Goal: Task Accomplishment & Management: Complete application form

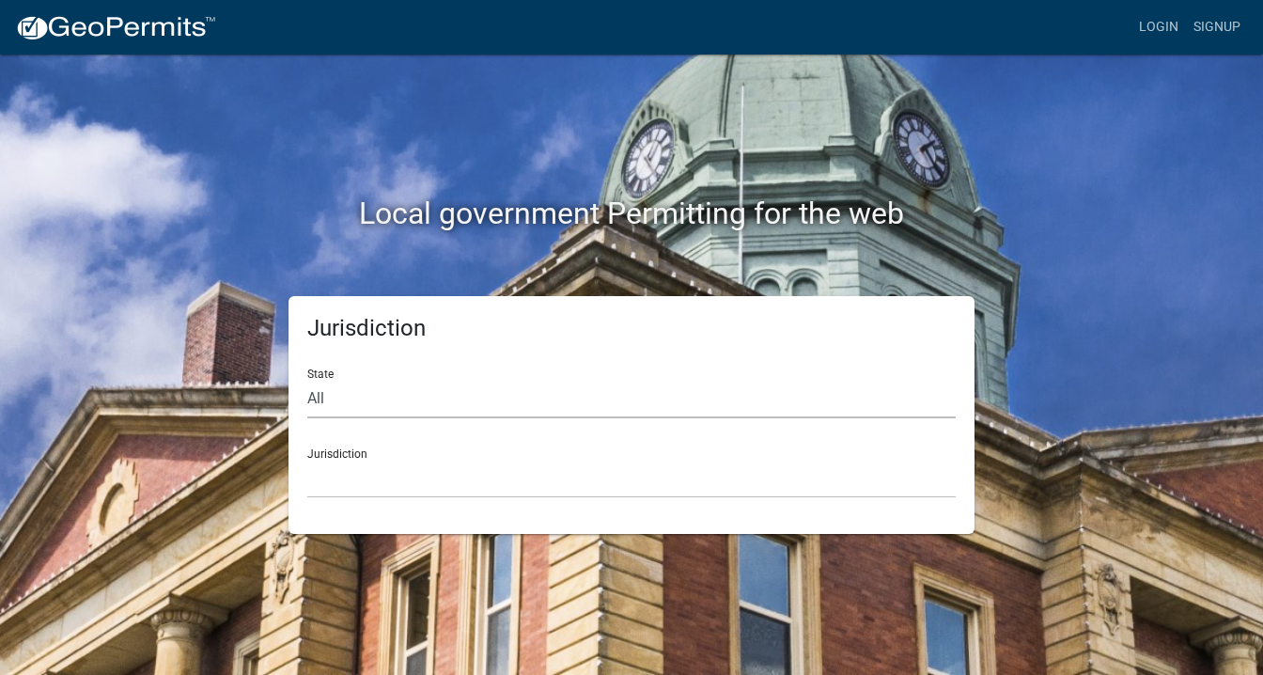
click at [349, 403] on select "All [US_STATE] [US_STATE] [US_STATE] [US_STATE] [US_STATE] [US_STATE] [US_STATE…" at bounding box center [631, 399] width 648 height 39
select select "[US_STATE]"
click at [307, 380] on select "All [US_STATE] [US_STATE] [US_STATE] [US_STATE] [US_STATE] [US_STATE] [US_STATE…" at bounding box center [631, 399] width 648 height 39
click at [396, 478] on select "City of [GEOGRAPHIC_DATA], [US_STATE] City of [GEOGRAPHIC_DATA], [US_STATE] Cit…" at bounding box center [631, 478] width 648 height 39
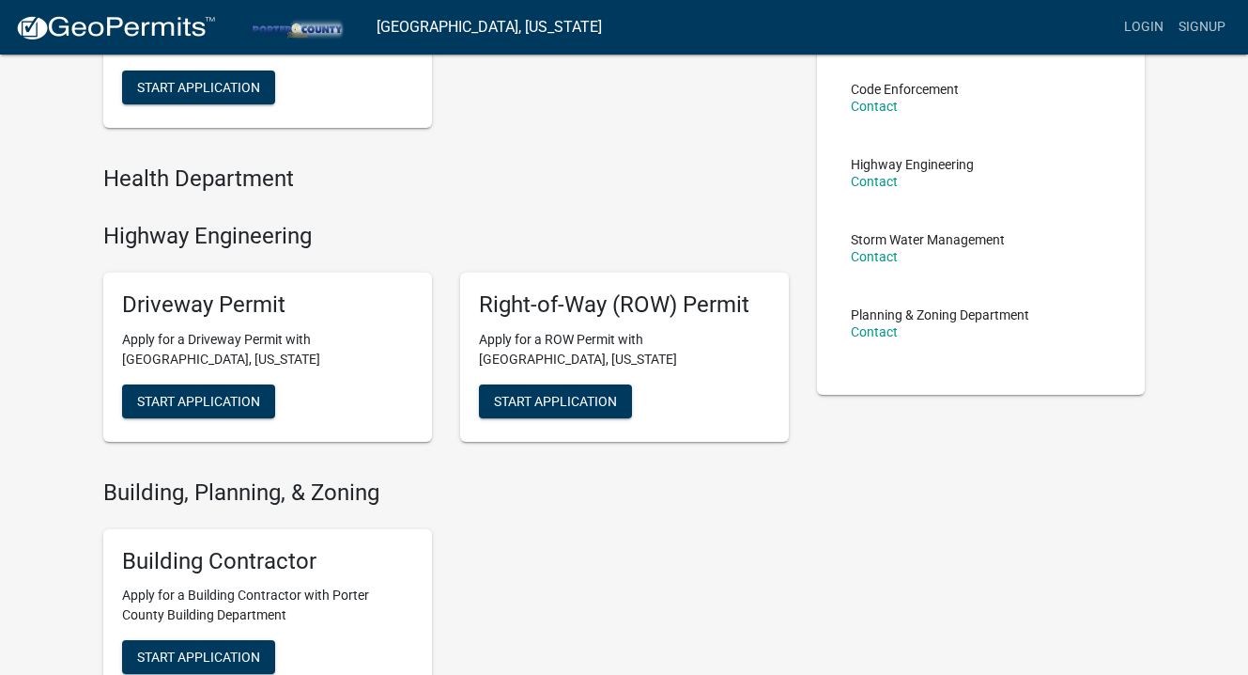
scroll to position [279, 0]
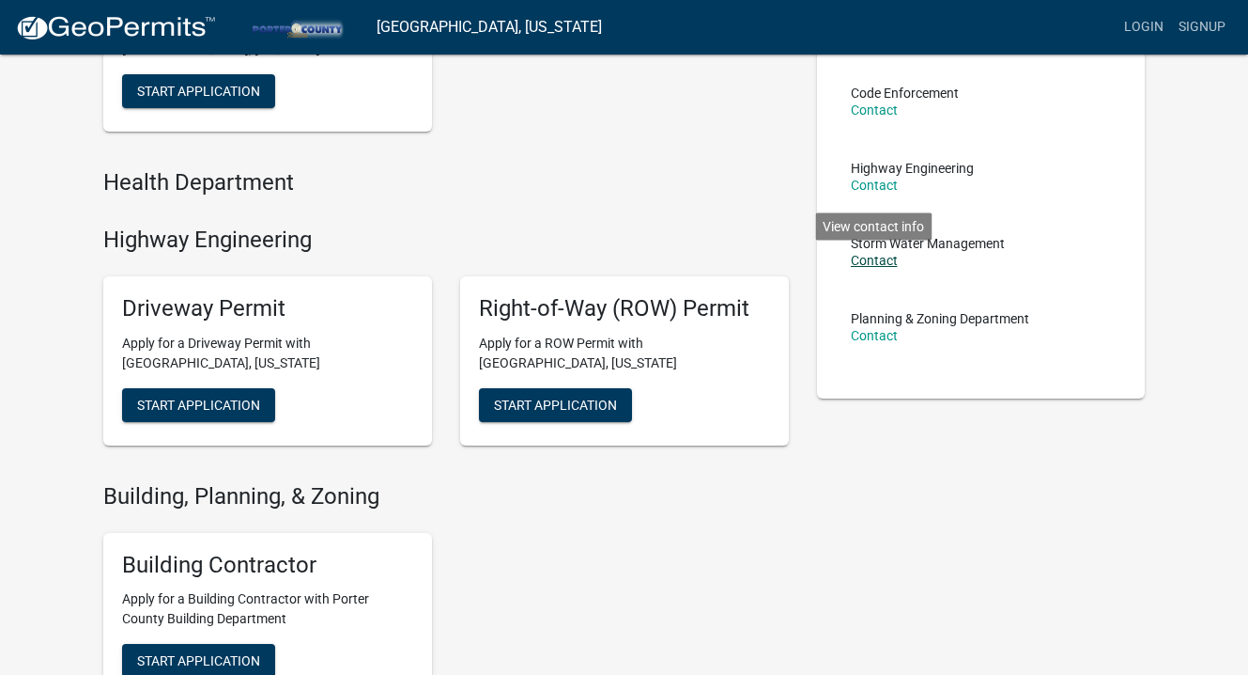
click at [877, 261] on link "Contact" at bounding box center [874, 260] width 47 height 15
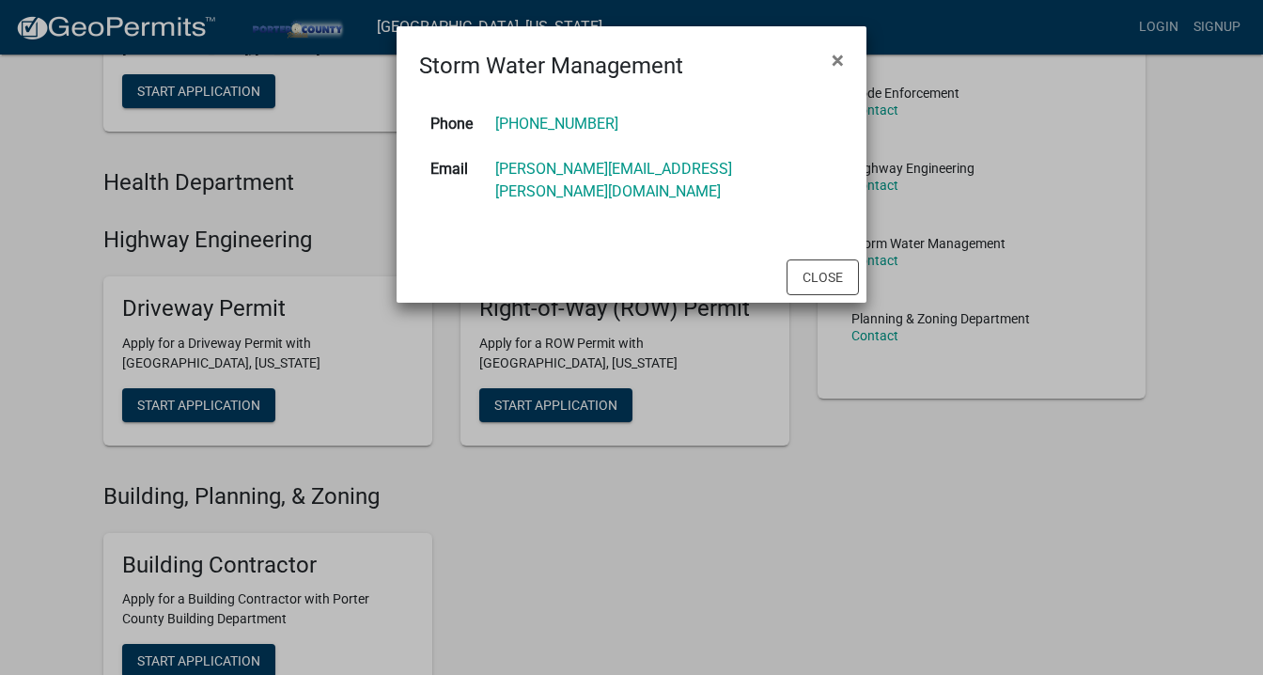
click at [894, 499] on ngb-modal-window "Storm Water Management × Phone (219)465-3530 Email meredith.philis@porterco.org…" at bounding box center [631, 337] width 1263 height 675
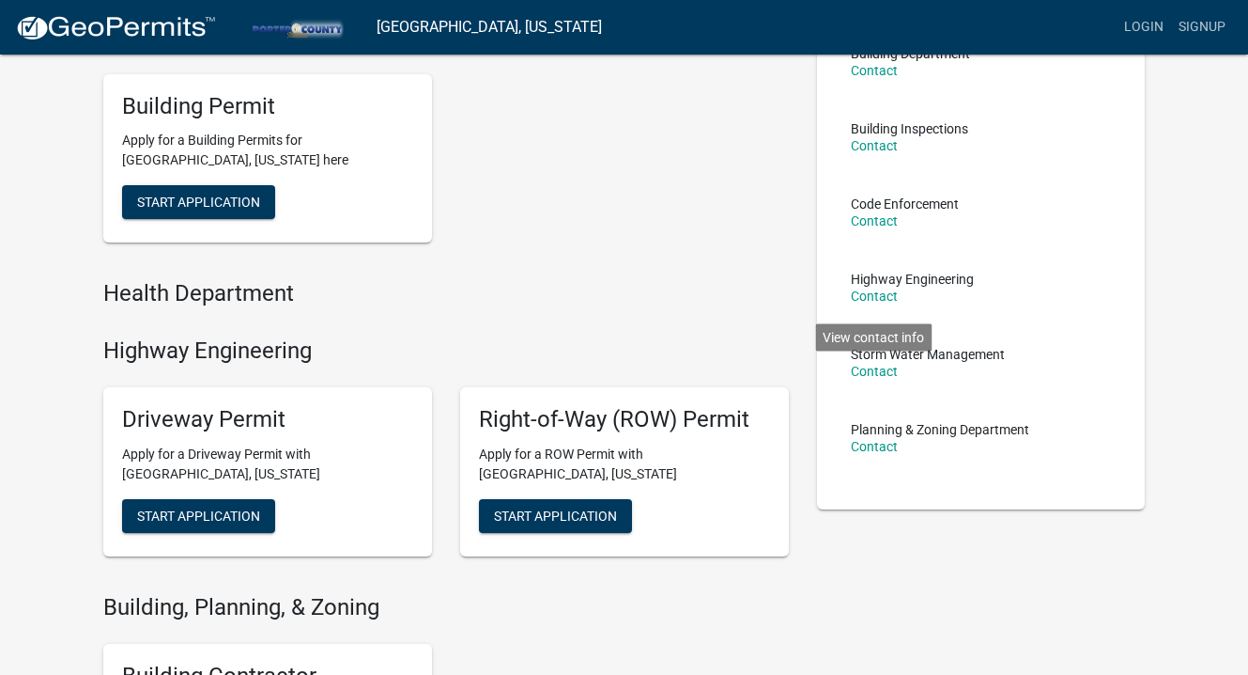
scroll to position [166, 0]
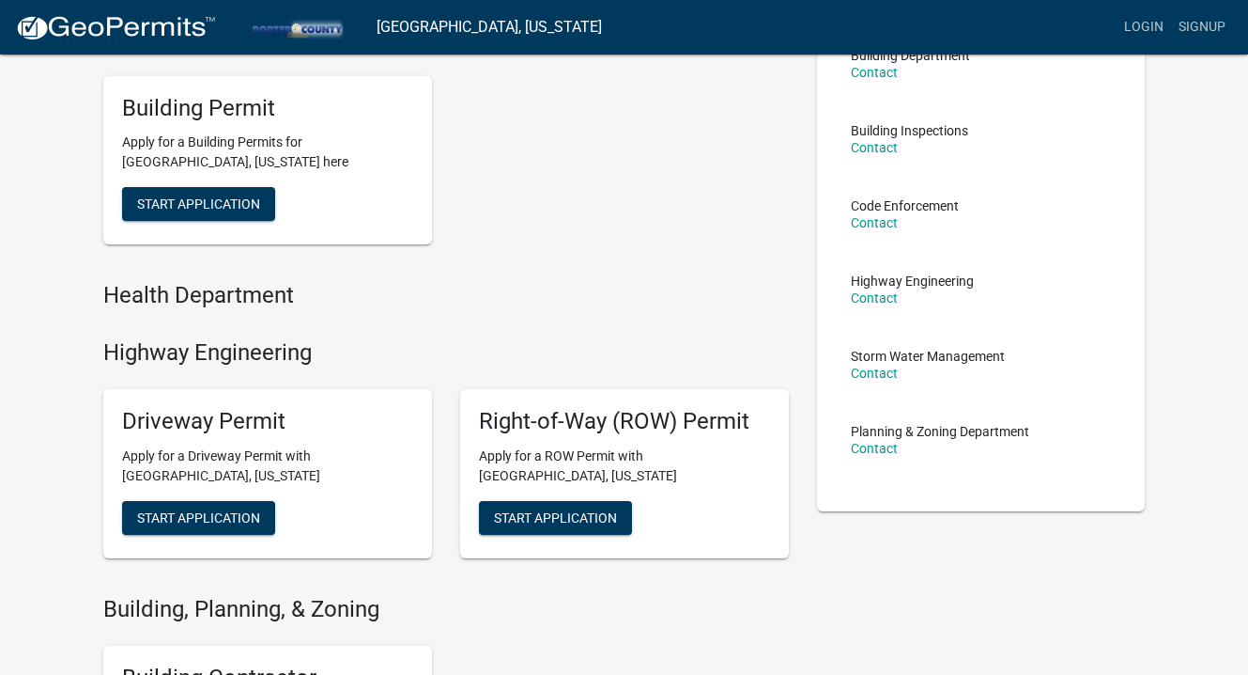
click at [1111, 221] on li "Code Enforcement Contact" at bounding box center [981, 221] width 291 height 75
click at [1210, 29] on link "Signup" at bounding box center [1202, 27] width 62 height 36
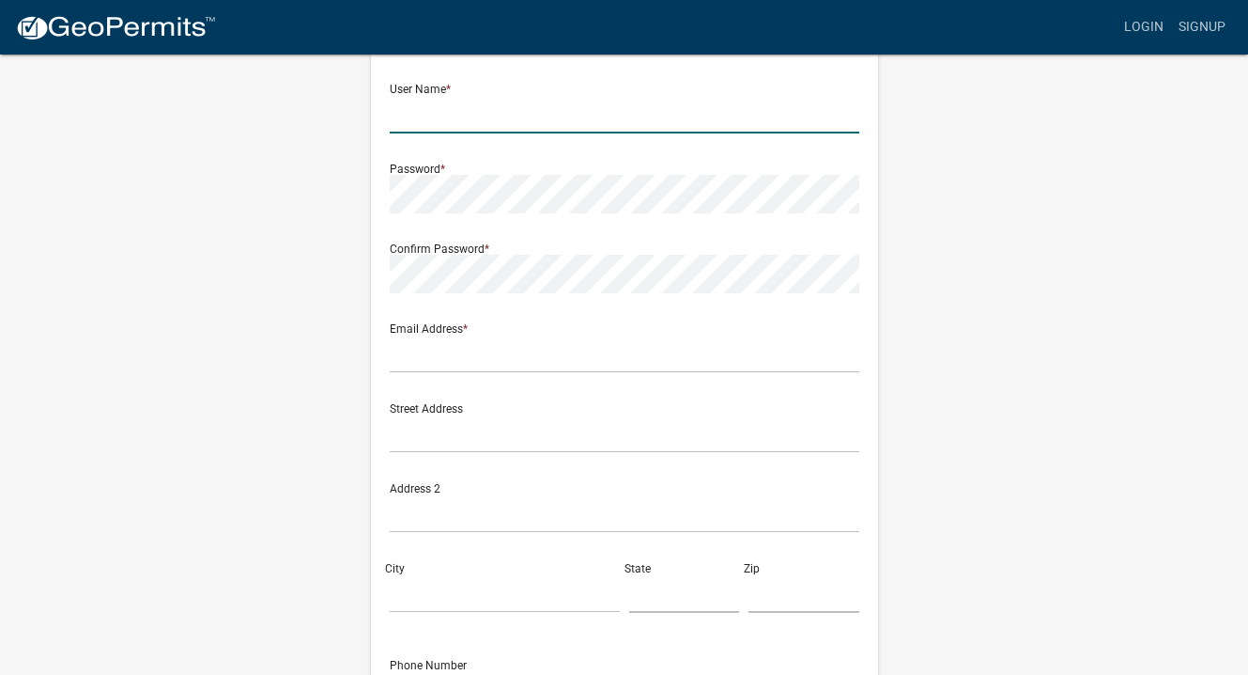
click at [426, 119] on input "text" at bounding box center [625, 114] width 470 height 39
type input "DUNES1"
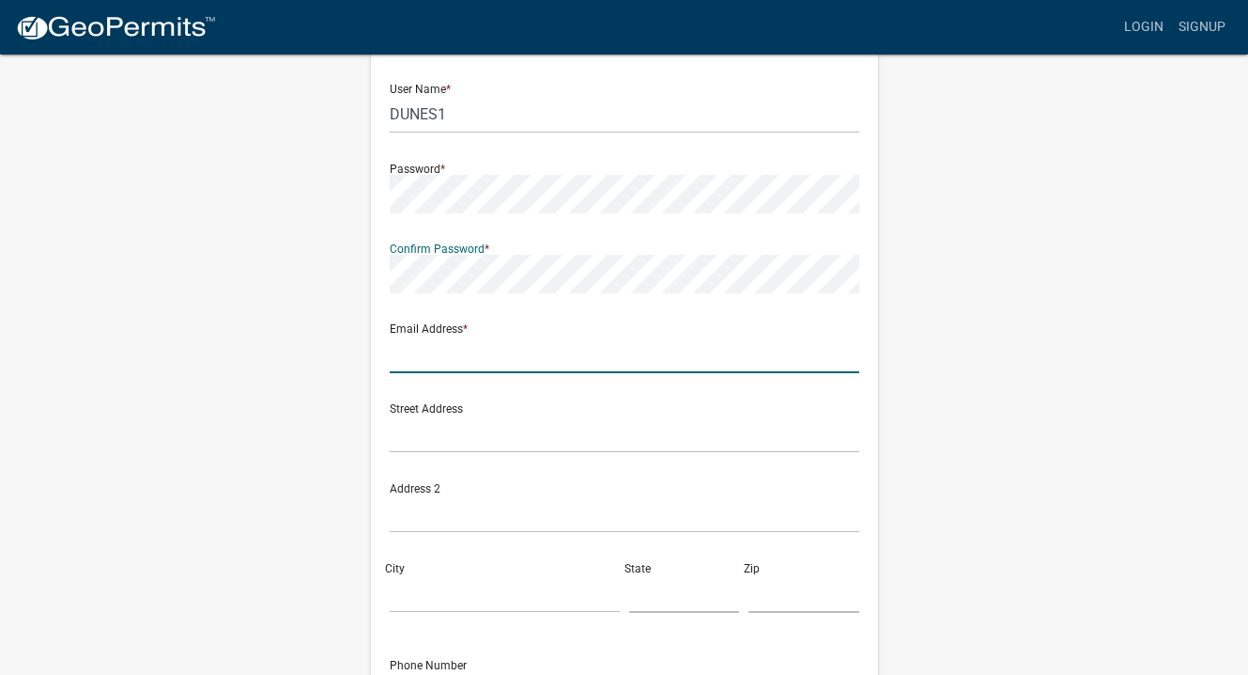
click at [443, 364] on input "text" at bounding box center [625, 353] width 470 height 39
type input "duneshomesolutions@gmail.com"
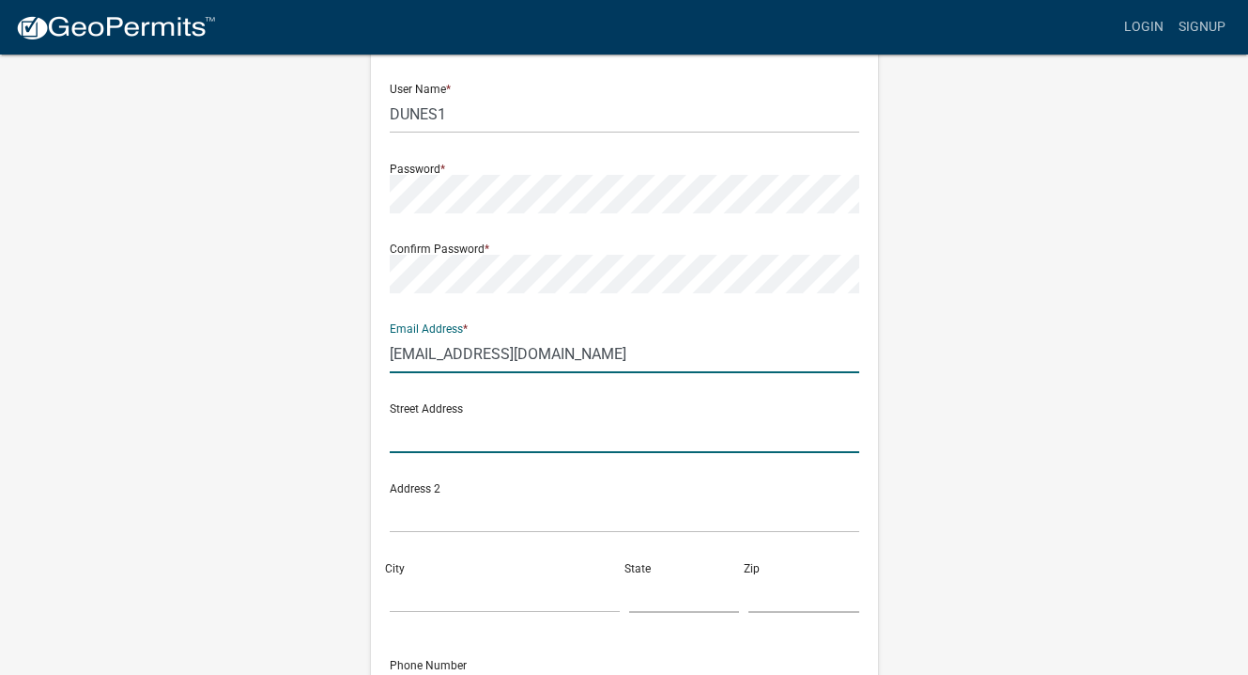
click at [432, 438] on input "text" at bounding box center [625, 433] width 470 height 39
type input "593 Foxwood Court"
type input "Raymond S Hinkle"
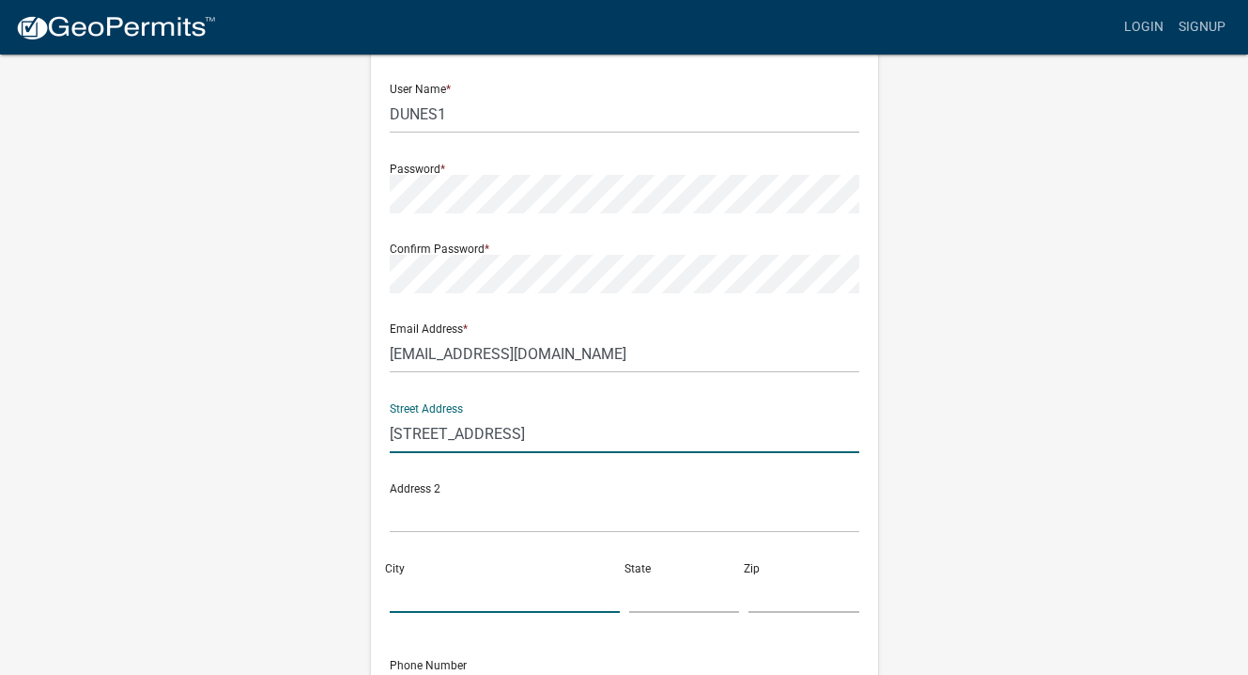
type input "Westville"
type input "IN"
type input "46391"
click at [693, 657] on div "Phone Number" at bounding box center [625, 676] width 470 height 65
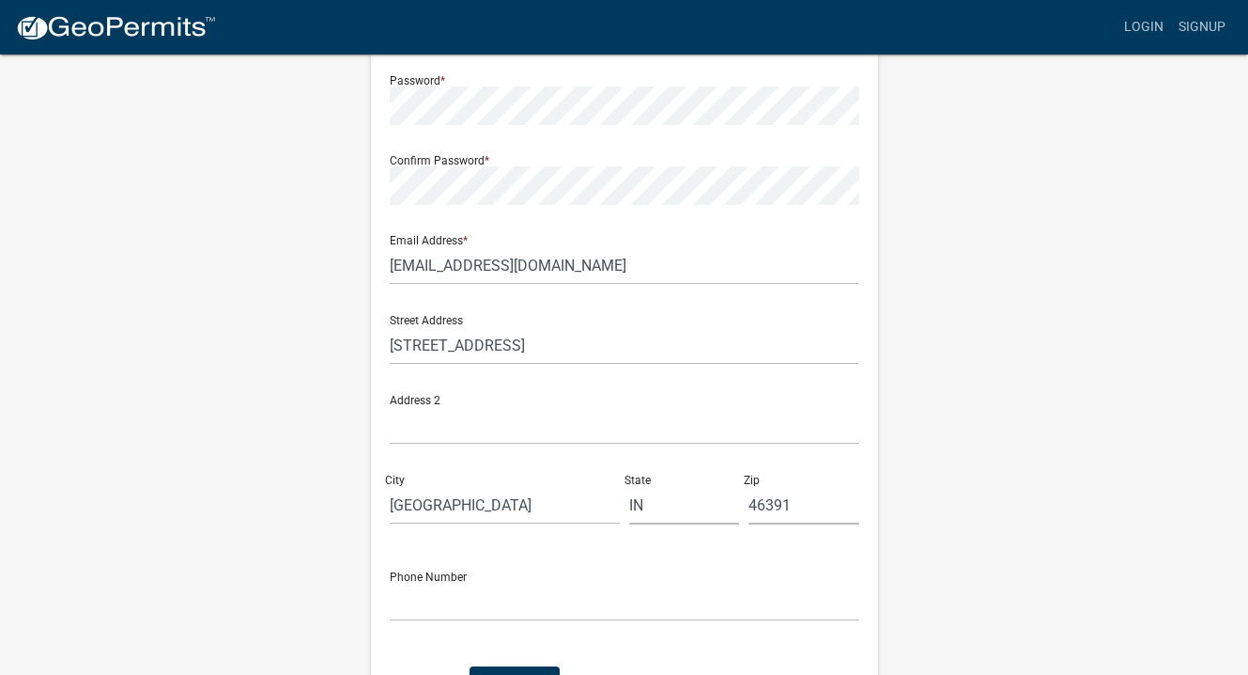
scroll to position [279, 0]
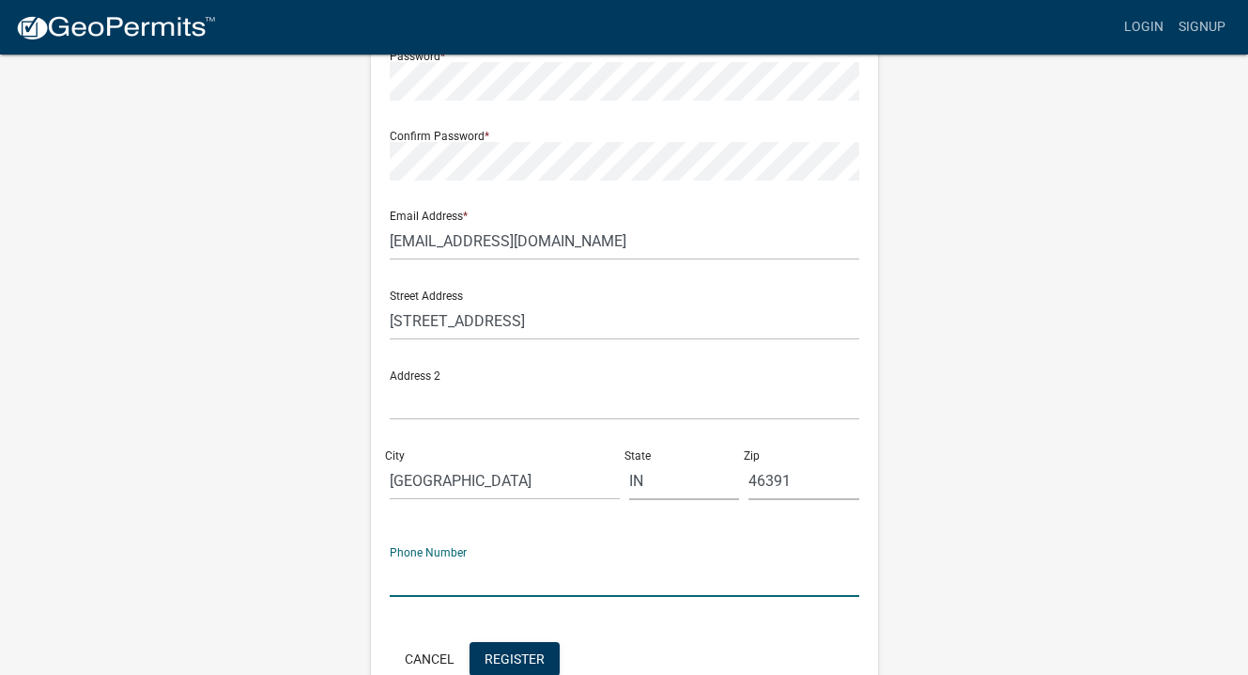
click at [432, 586] on input "text" at bounding box center [625, 577] width 470 height 39
type input "2196701809"
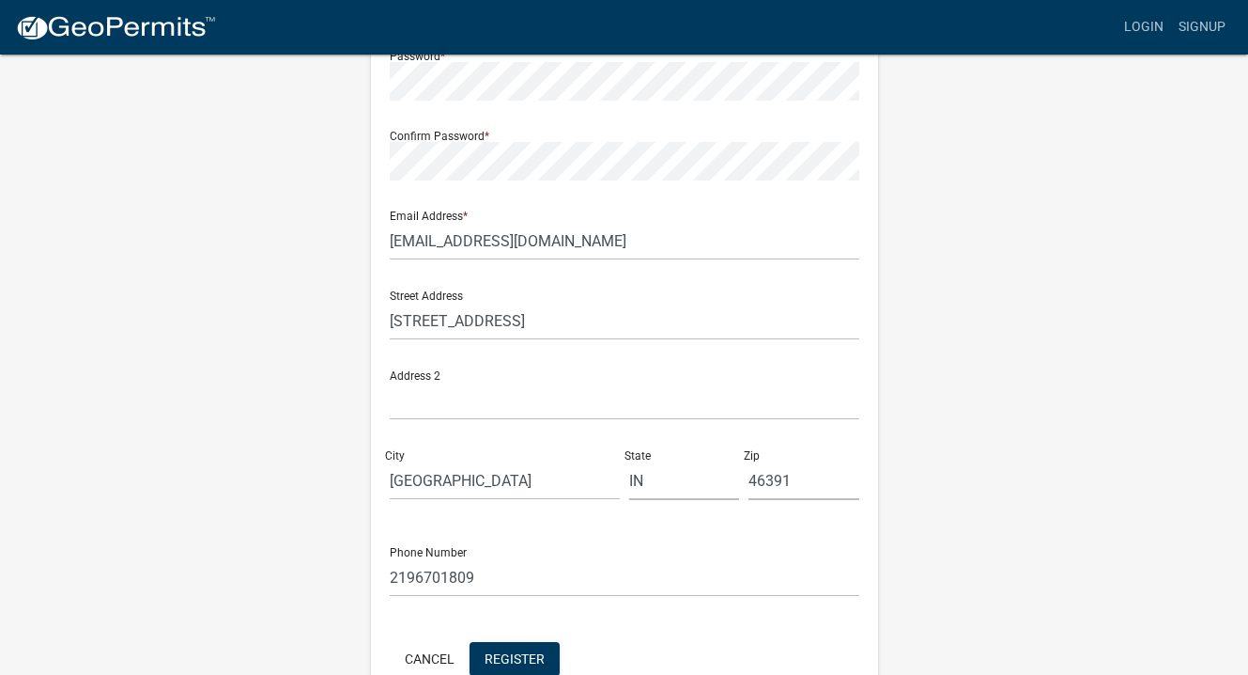
click at [279, 577] on div "Register New User Full Name * Raymond S Hinkle User Name * DUNES1 Password * Co…" at bounding box center [624, 276] width 1071 height 1005
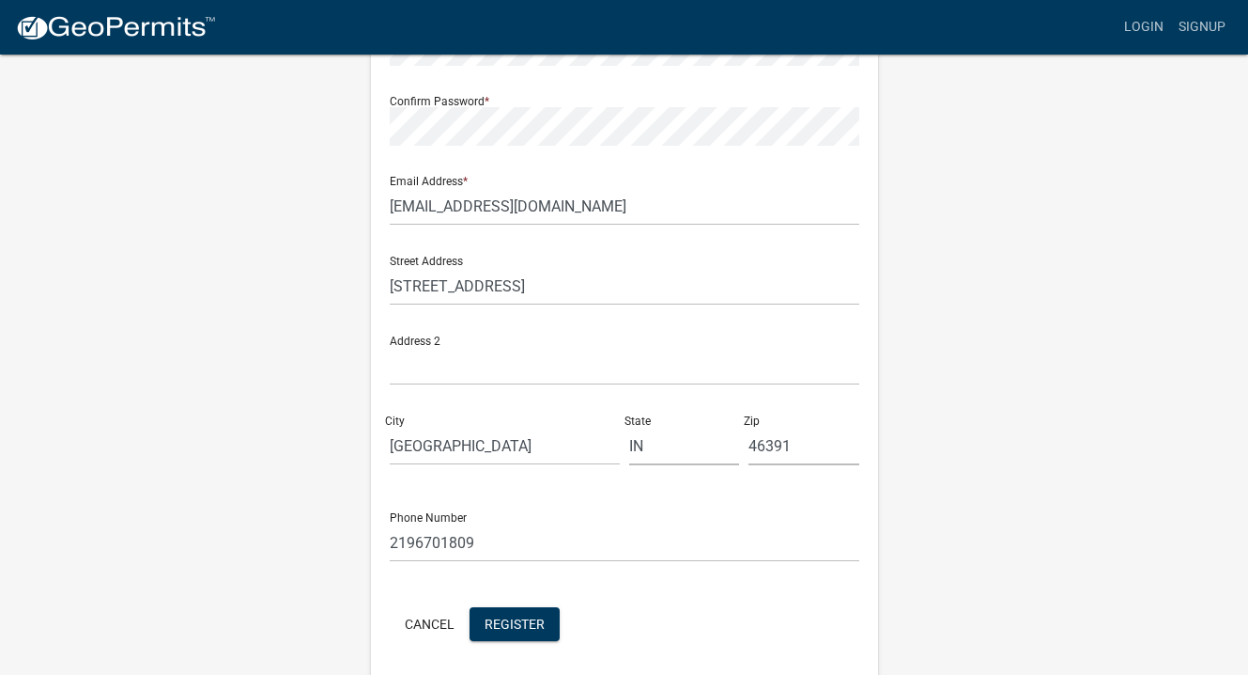
scroll to position [317, 0]
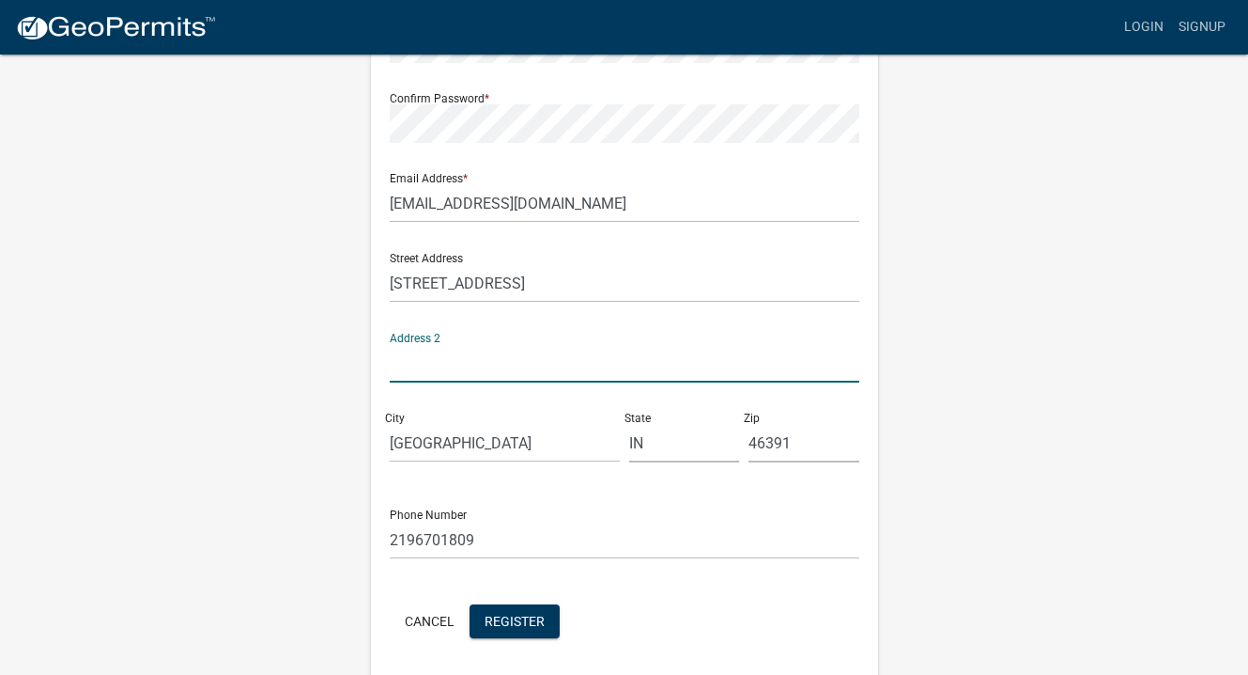
click at [409, 367] on input "text" at bounding box center [625, 363] width 470 height 39
type input "296 E State rd. 2 Valparaiso, IN 46383"
click at [526, 621] on span "Register" at bounding box center [515, 619] width 60 height 15
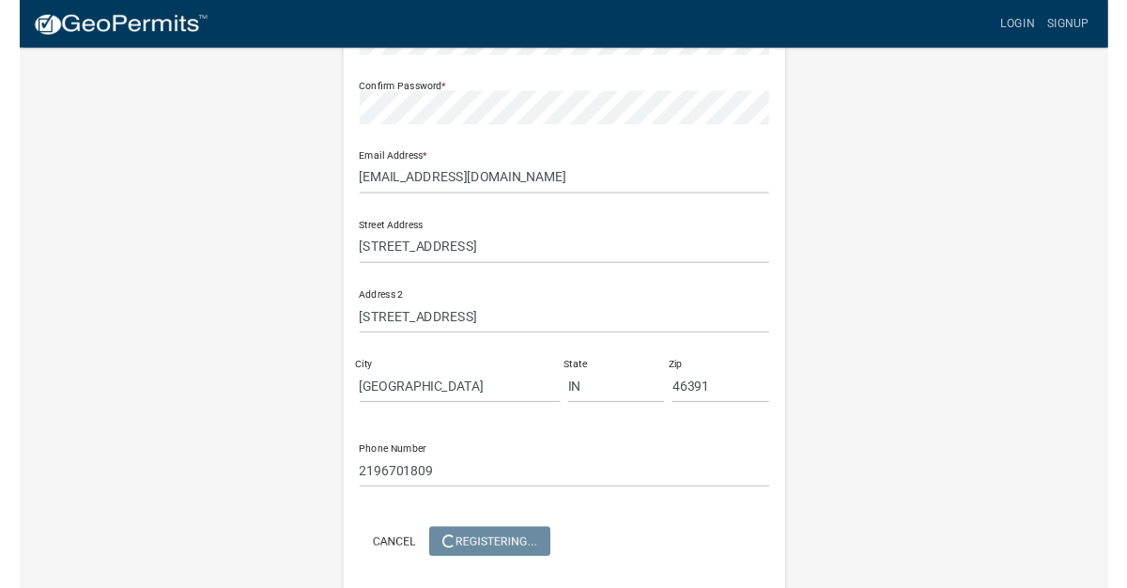
scroll to position [0, 0]
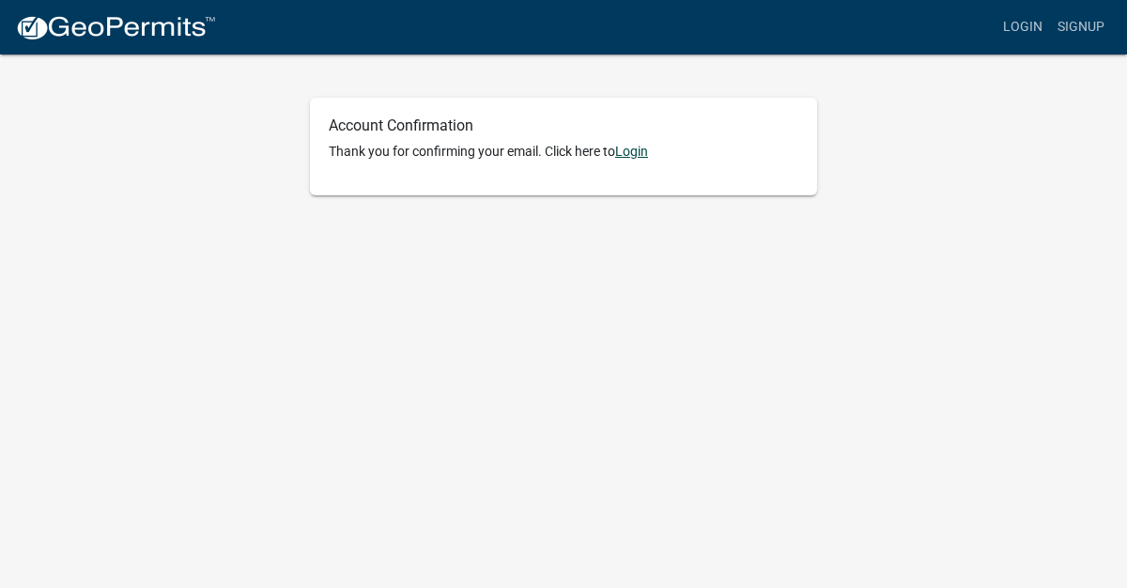
click at [636, 154] on link "Login" at bounding box center [631, 151] width 33 height 15
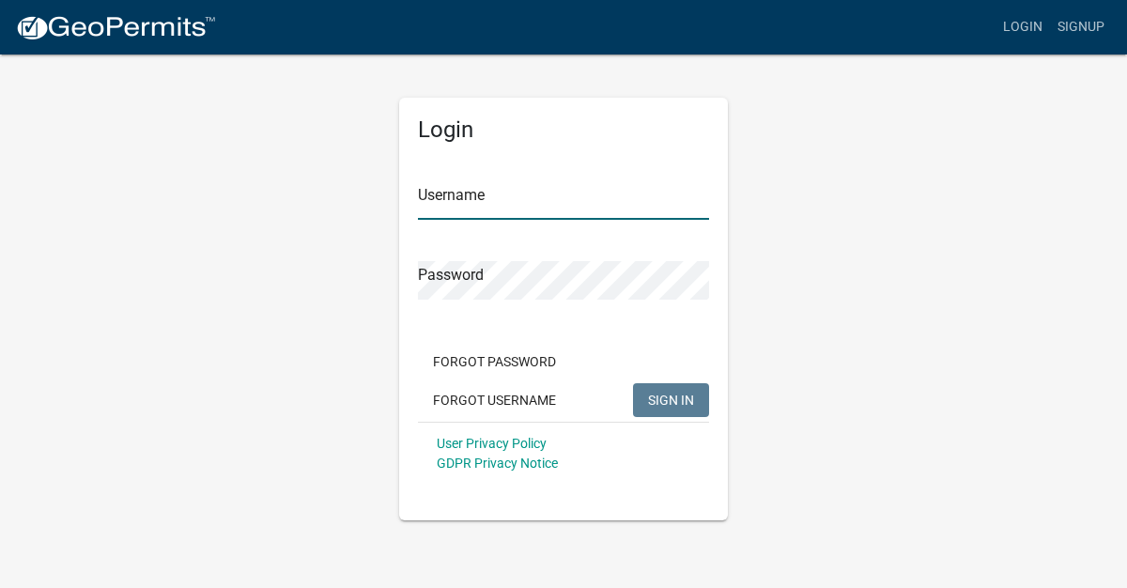
type input "DUNES1"
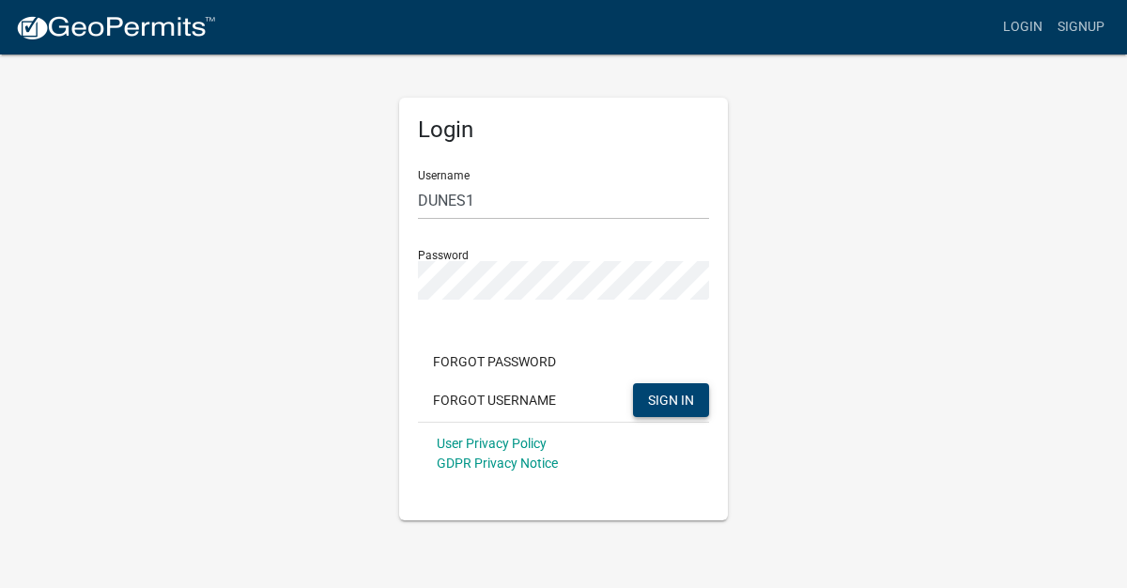
click at [680, 395] on span "SIGN IN" at bounding box center [671, 399] width 46 height 15
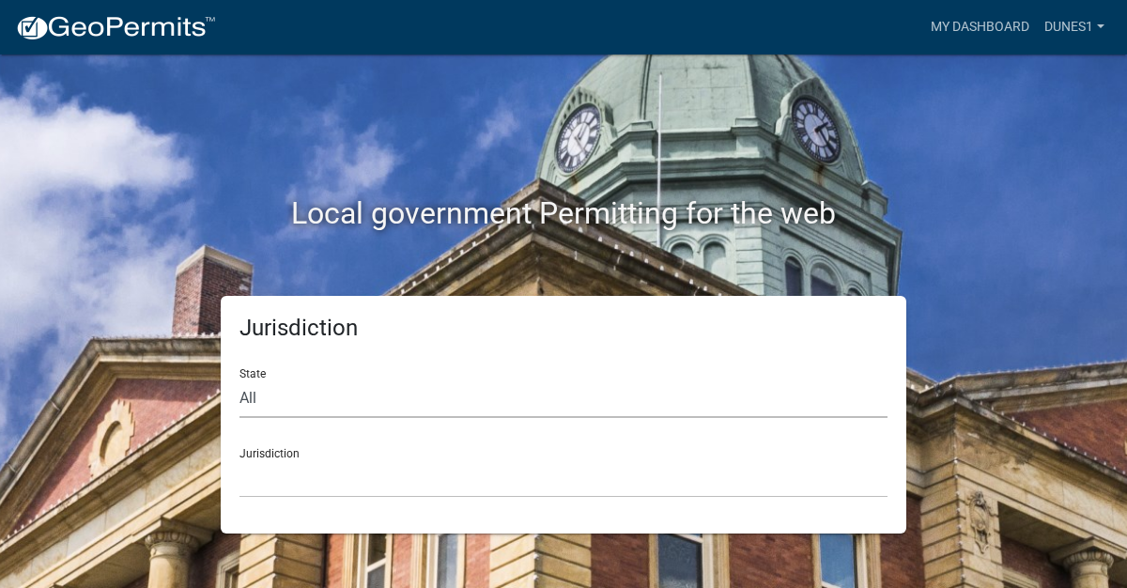
click at [328, 394] on select "All [US_STATE] [US_STATE] [US_STATE] [US_STATE] [US_STATE] [US_STATE] [US_STATE…" at bounding box center [564, 399] width 648 height 39
select select "[US_STATE]"
click at [240, 380] on select "All [US_STATE] [US_STATE] [US_STATE] [US_STATE] [US_STATE] [US_STATE] [US_STATE…" at bounding box center [564, 399] width 648 height 39
click at [316, 473] on select "City of [GEOGRAPHIC_DATA], [US_STATE] City of [GEOGRAPHIC_DATA], [US_STATE] Cit…" at bounding box center [564, 478] width 648 height 39
